Goal: Information Seeking & Learning: Learn about a topic

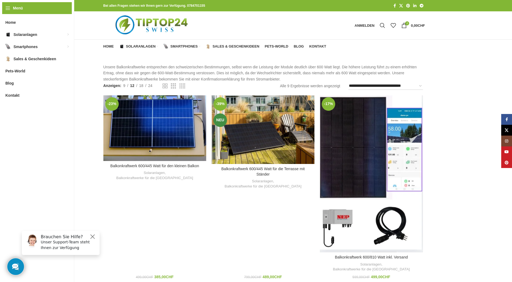
click at [386, 134] on div "Balkonkraftwerk 600/810 Watt inkl. Versand" at bounding box center [384, 173] width 26 height 157
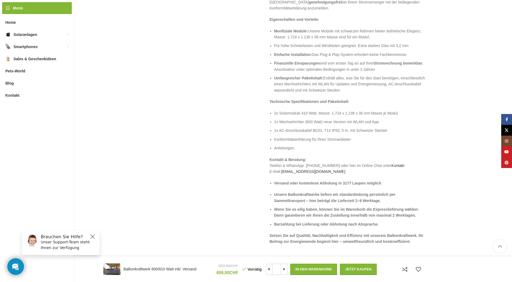
scroll to position [512, 0]
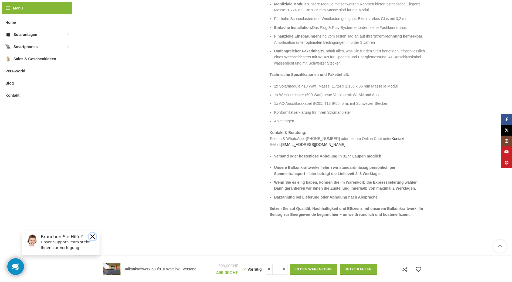
click at [92, 237] on button "Close" at bounding box center [92, 236] width 6 height 6
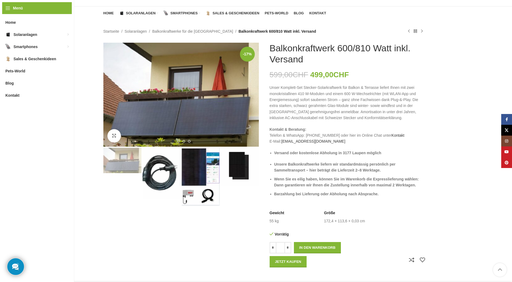
scroll to position [33, 0]
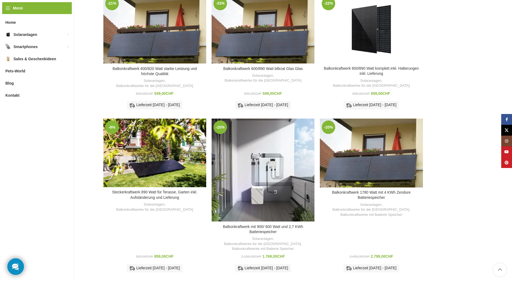
scroll to position [270, 0]
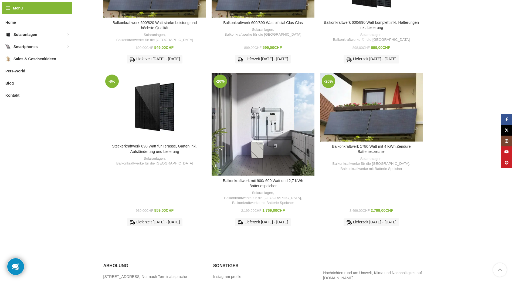
click at [187, 101] on div "Steckerkraftwerk 890 Watt für Terasse, Garten inkl. Aufständerung und Lieferung" at bounding box center [184, 107] width 15 height 69
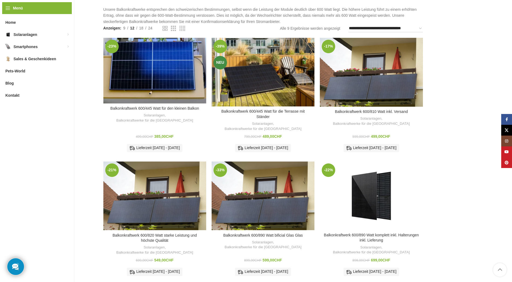
scroll to position [33, 0]
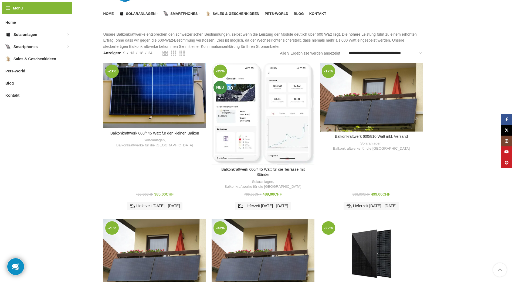
click at [287, 112] on div "Balkonkraftwerk 600/445 Watt für die Terrasse mit Ständer" at bounding box center [282, 114] width 13 height 102
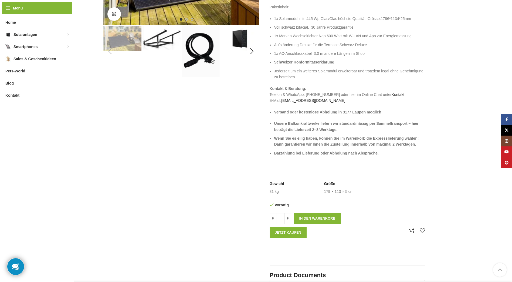
scroll to position [27, 0]
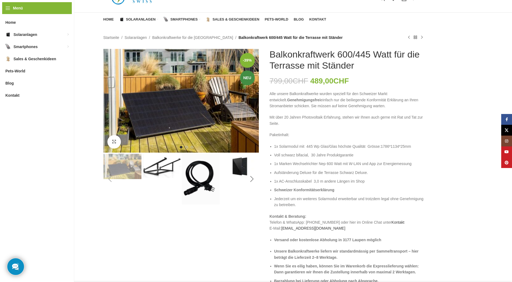
click at [251, 177] on div "Next slide" at bounding box center [251, 178] width 13 height 13
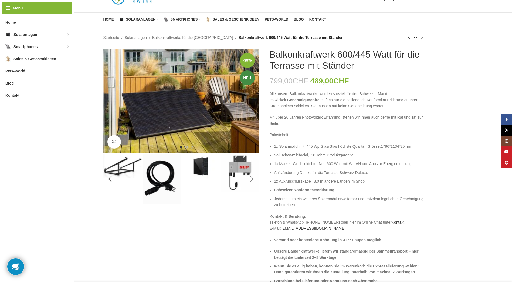
click at [251, 177] on div "Next slide" at bounding box center [251, 178] width 13 height 13
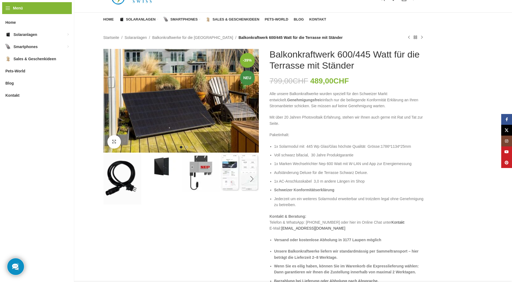
click at [251, 177] on div "Next slide" at bounding box center [251, 178] width 13 height 13
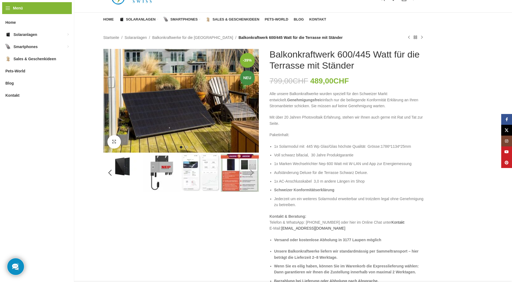
click at [251, 177] on div "Next slide" at bounding box center [251, 172] width 13 height 13
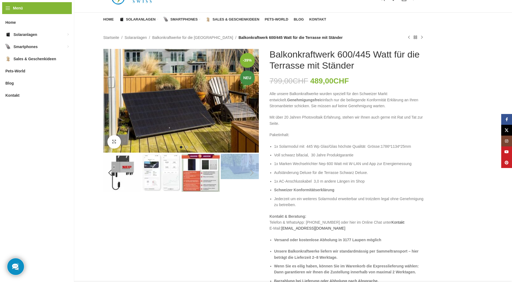
click at [251, 177] on div "Next slide" at bounding box center [251, 172] width 13 height 13
click at [251, 176] on div "Next slide" at bounding box center [251, 172] width 13 height 13
